Goal: Transaction & Acquisition: Book appointment/travel/reservation

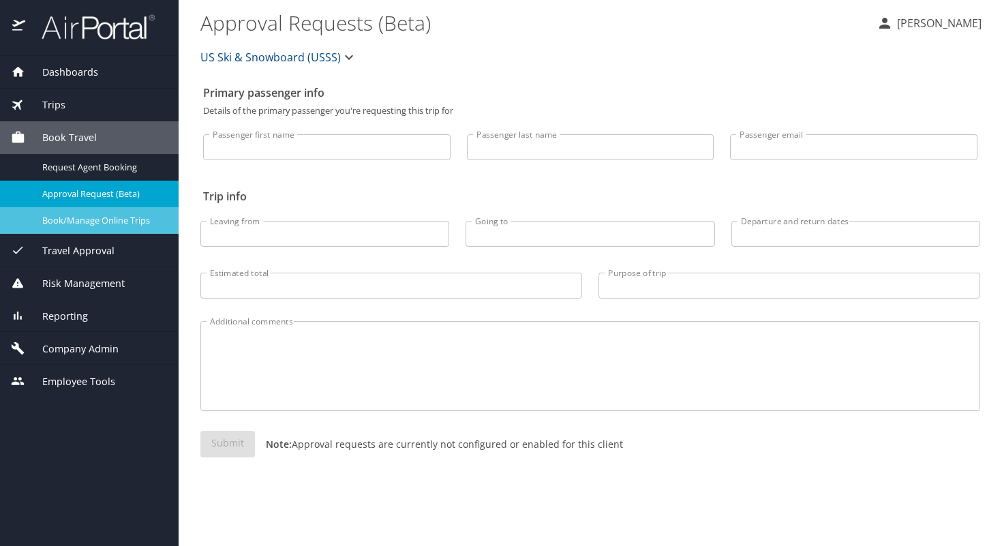
click at [67, 228] on link "Book/Manage Online Trips" at bounding box center [89, 220] width 179 height 27
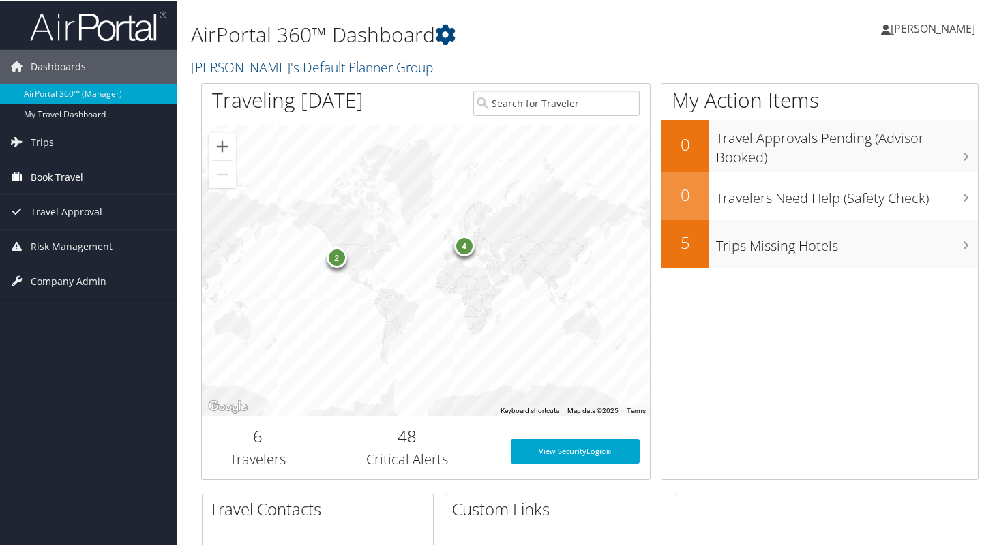
click at [52, 181] on span "Book Travel" at bounding box center [57, 176] width 53 height 34
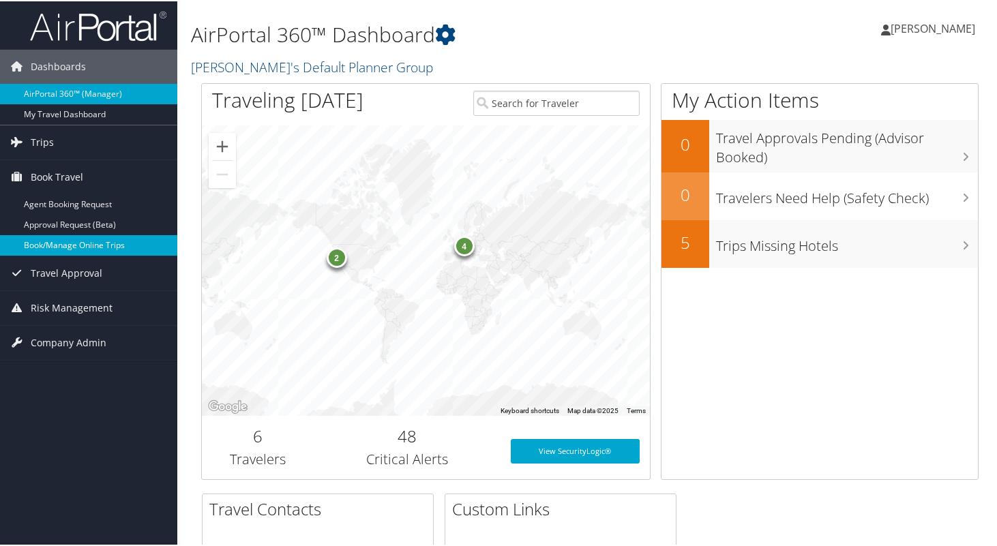
click at [50, 245] on link "Book/Manage Online Trips" at bounding box center [88, 244] width 177 height 20
